Goal: Complete application form

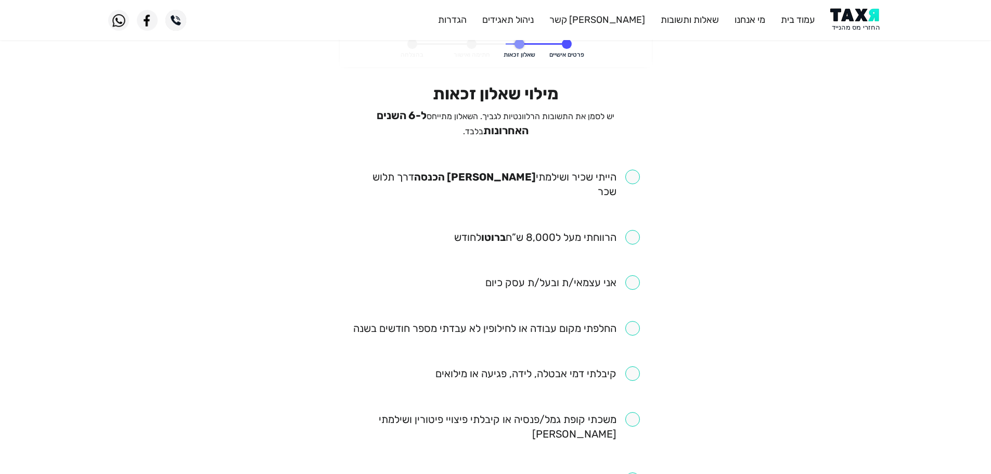
scroll to position [104, 0]
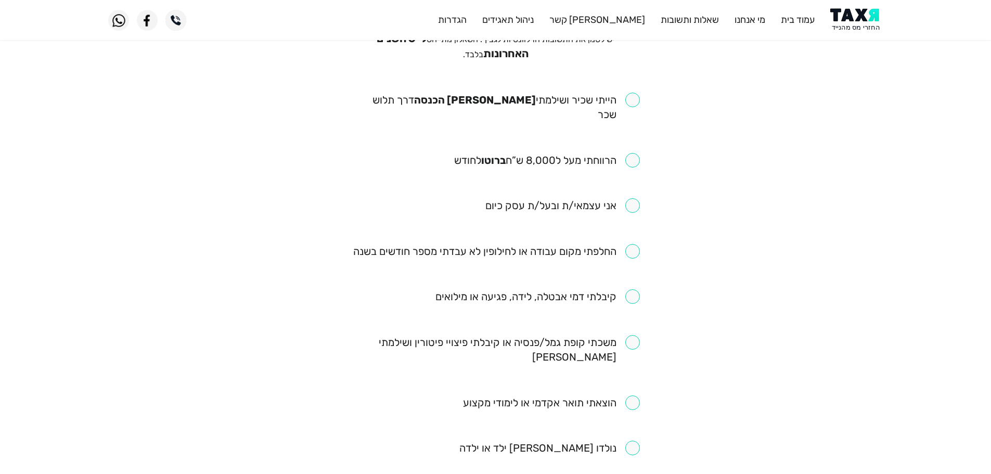
drag, startPoint x: 629, startPoint y: 97, endPoint x: 635, endPoint y: 99, distance: 5.9
click at [629, 97] on input "checkbox" at bounding box center [496, 107] width 288 height 29
checkbox input "true"
drag, startPoint x: 633, startPoint y: 139, endPoint x: 634, endPoint y: 153, distance: 13.6
click at [633, 153] on input "checkbox" at bounding box center [547, 160] width 186 height 15
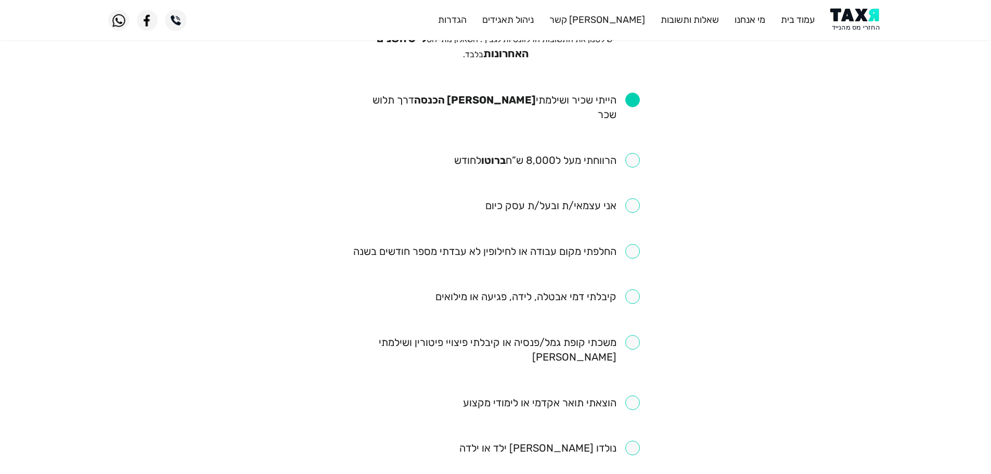
checkbox input "true"
click at [629, 244] on input "checkbox" at bounding box center [496, 251] width 287 height 15
checkbox input "true"
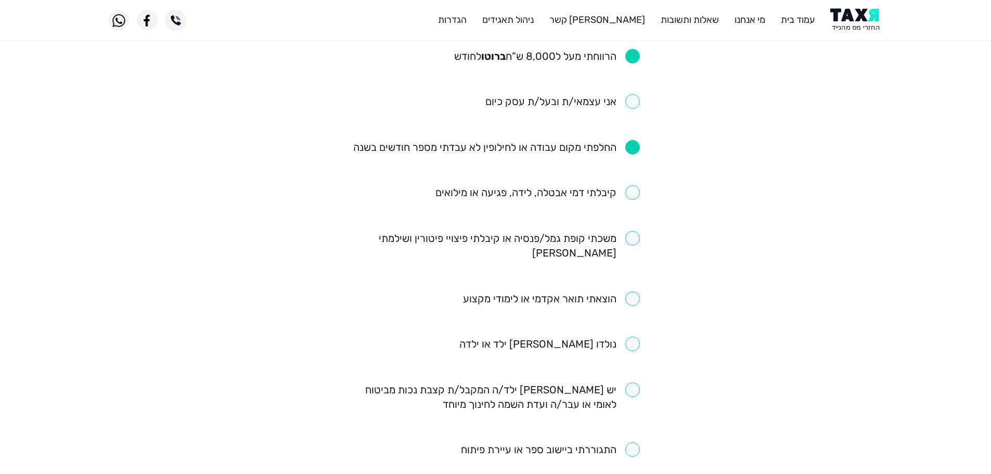
click at [629, 231] on input "checkbox" at bounding box center [496, 245] width 288 height 29
checkbox input "true"
click at [629, 185] on input "checkbox" at bounding box center [537, 192] width 204 height 15
checkbox input "true"
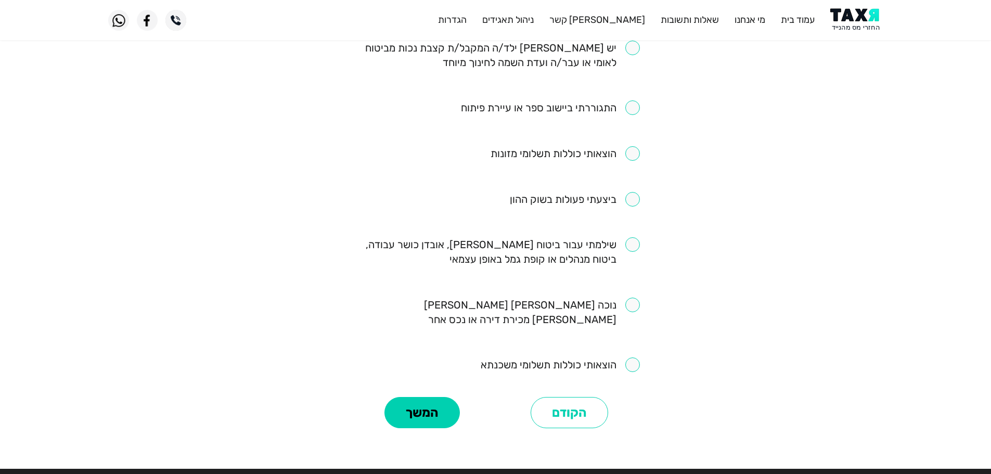
scroll to position [565, 0]
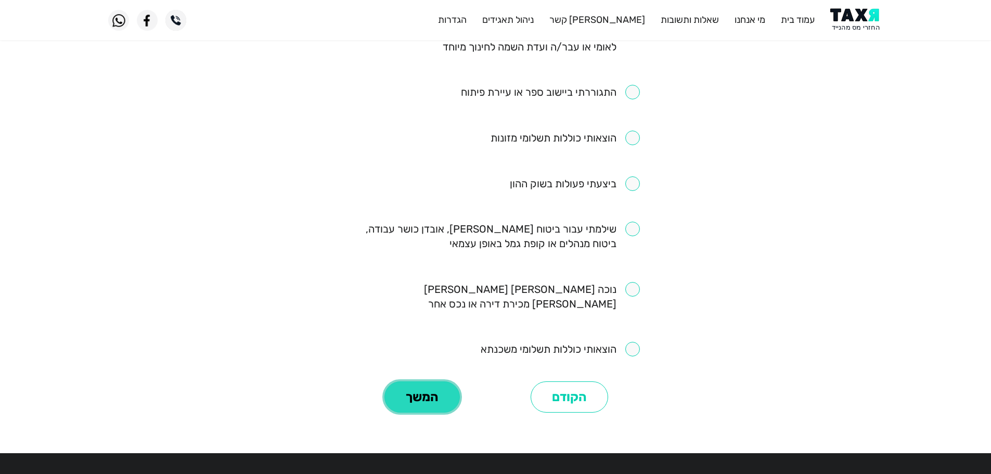
click at [445, 381] on button "המשך" at bounding box center [421, 396] width 75 height 31
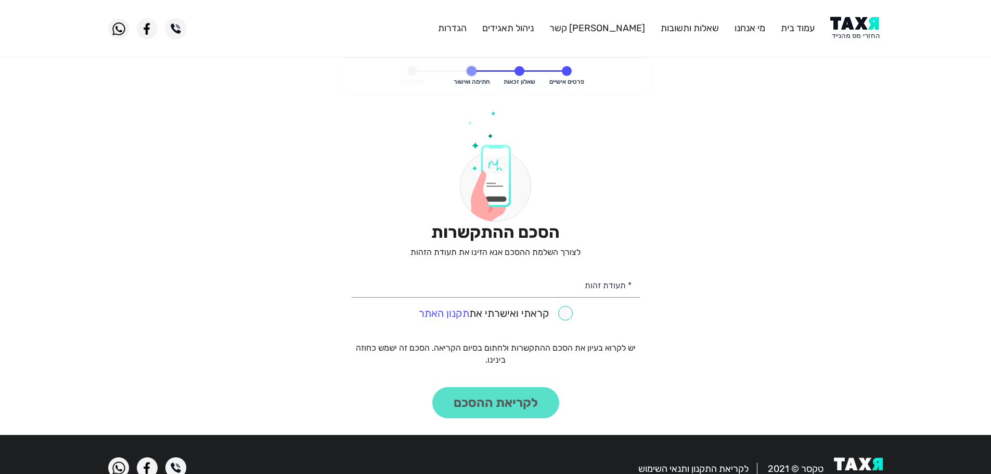
click at [855, 38] on img at bounding box center [856, 28] width 53 height 23
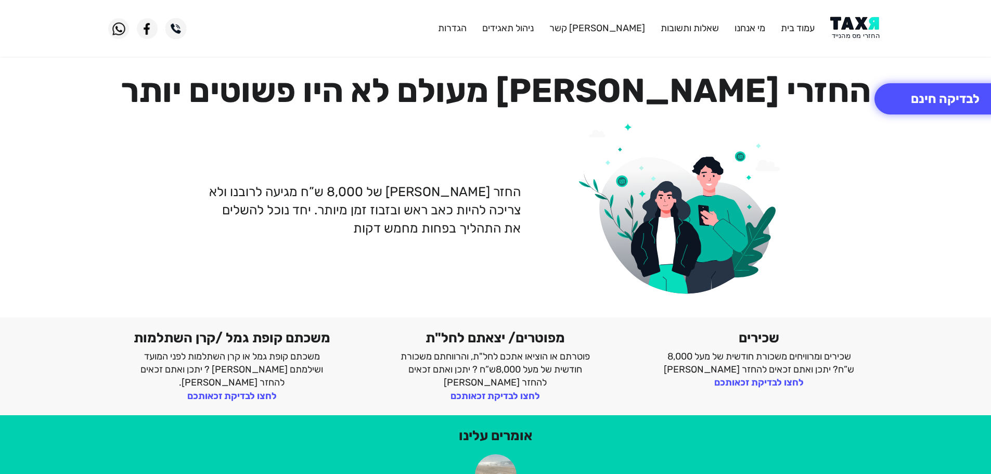
click at [867, 24] on img at bounding box center [856, 28] width 53 height 23
click at [849, 32] on img at bounding box center [856, 28] width 53 height 23
click at [844, 24] on img at bounding box center [856, 28] width 53 height 23
